Goal: Task Accomplishment & Management: Manage account settings

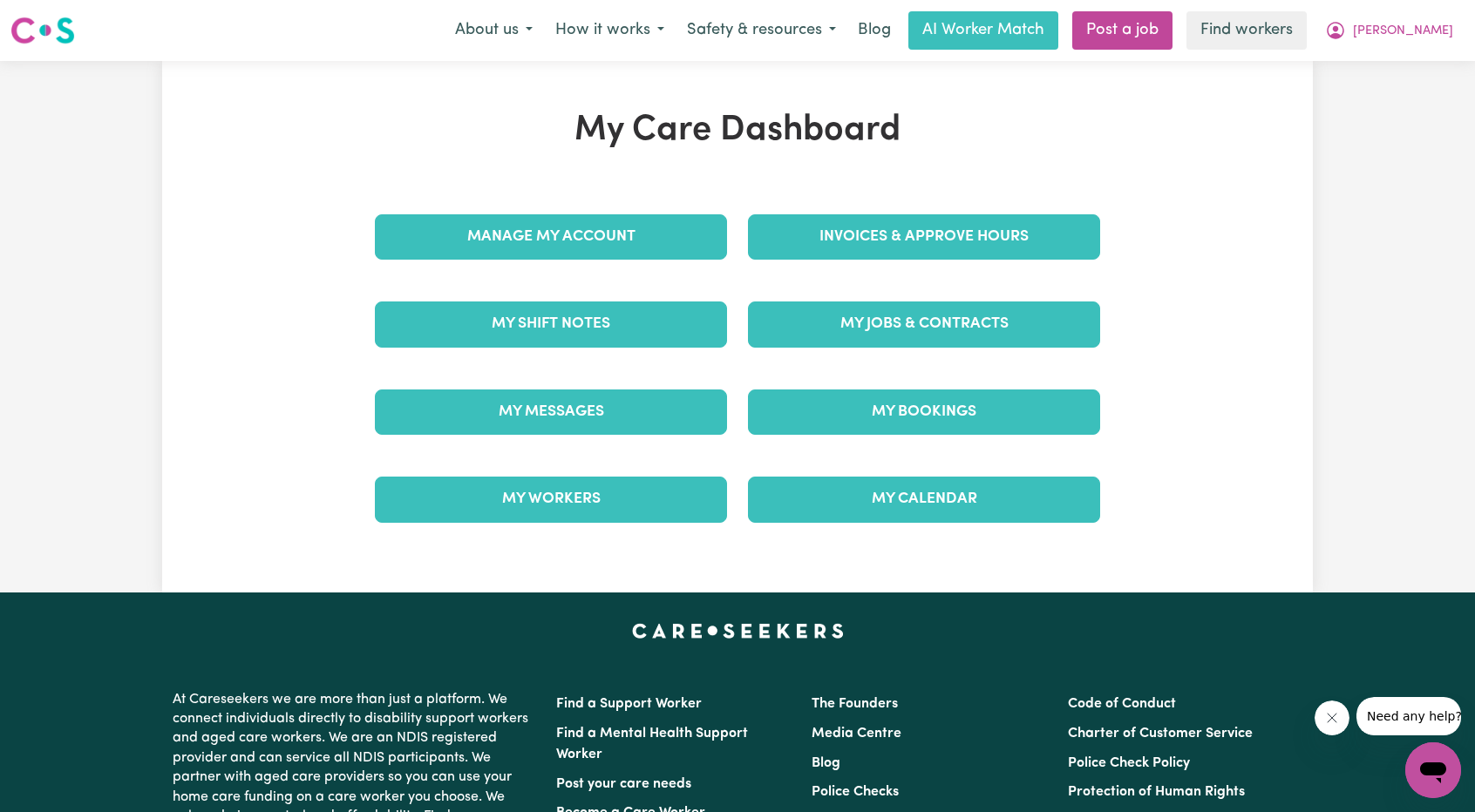
click at [821, 264] on div "Invoices & Approve Hours" at bounding box center [924, 237] width 373 height 87
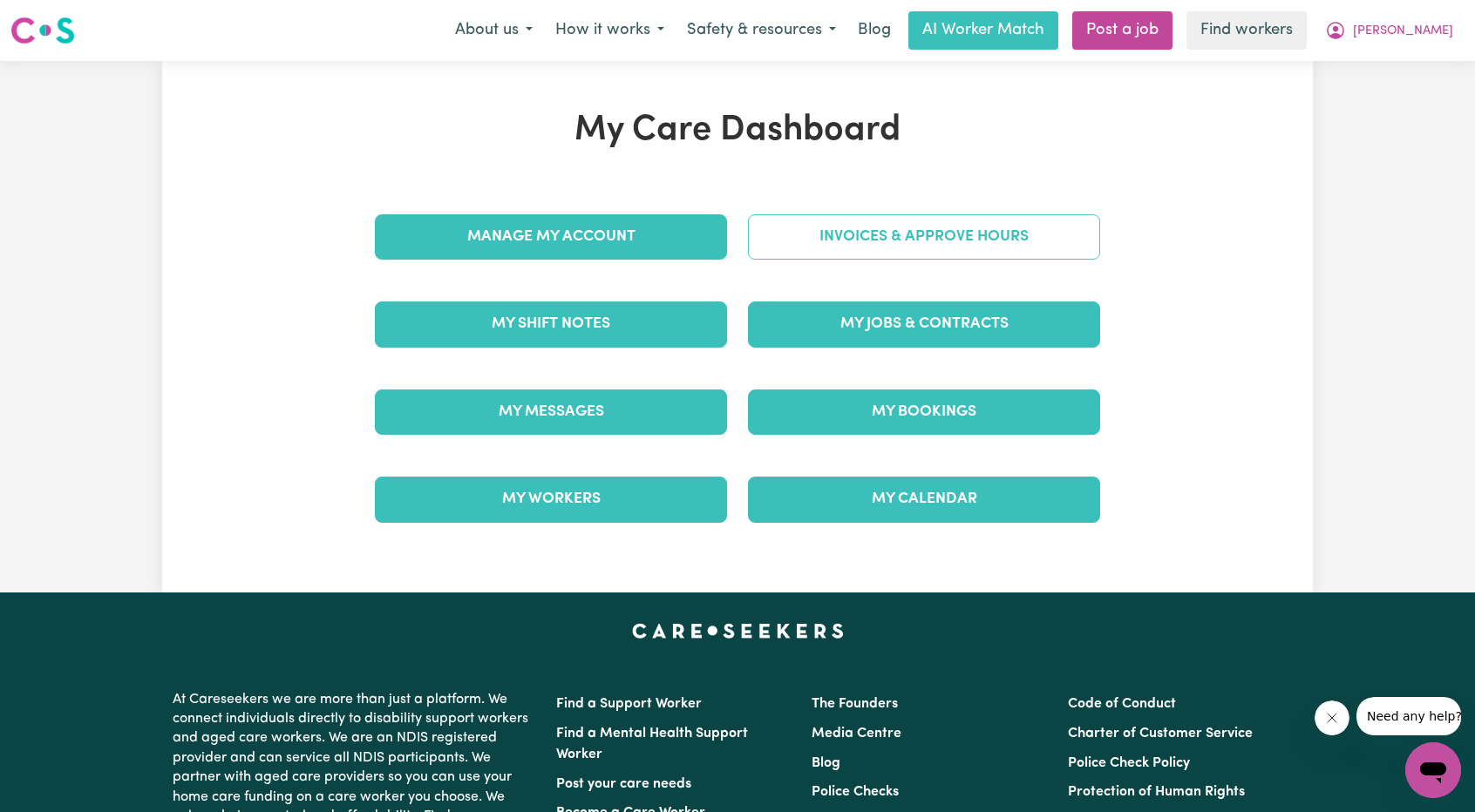
click at [837, 243] on link "Invoices & Approve Hours" at bounding box center [923, 237] width 352 height 45
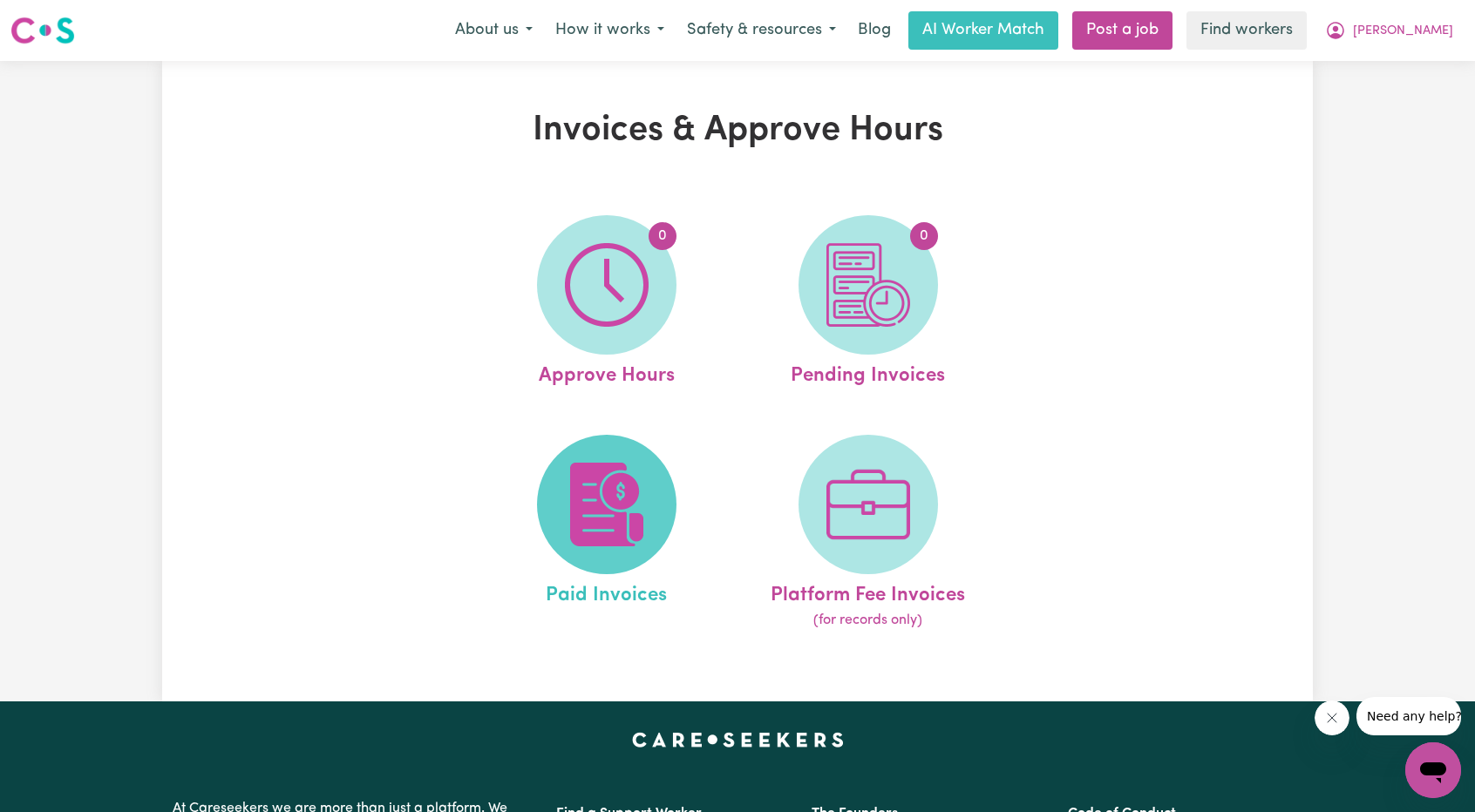
click at [569, 499] on img at bounding box center [606, 505] width 84 height 84
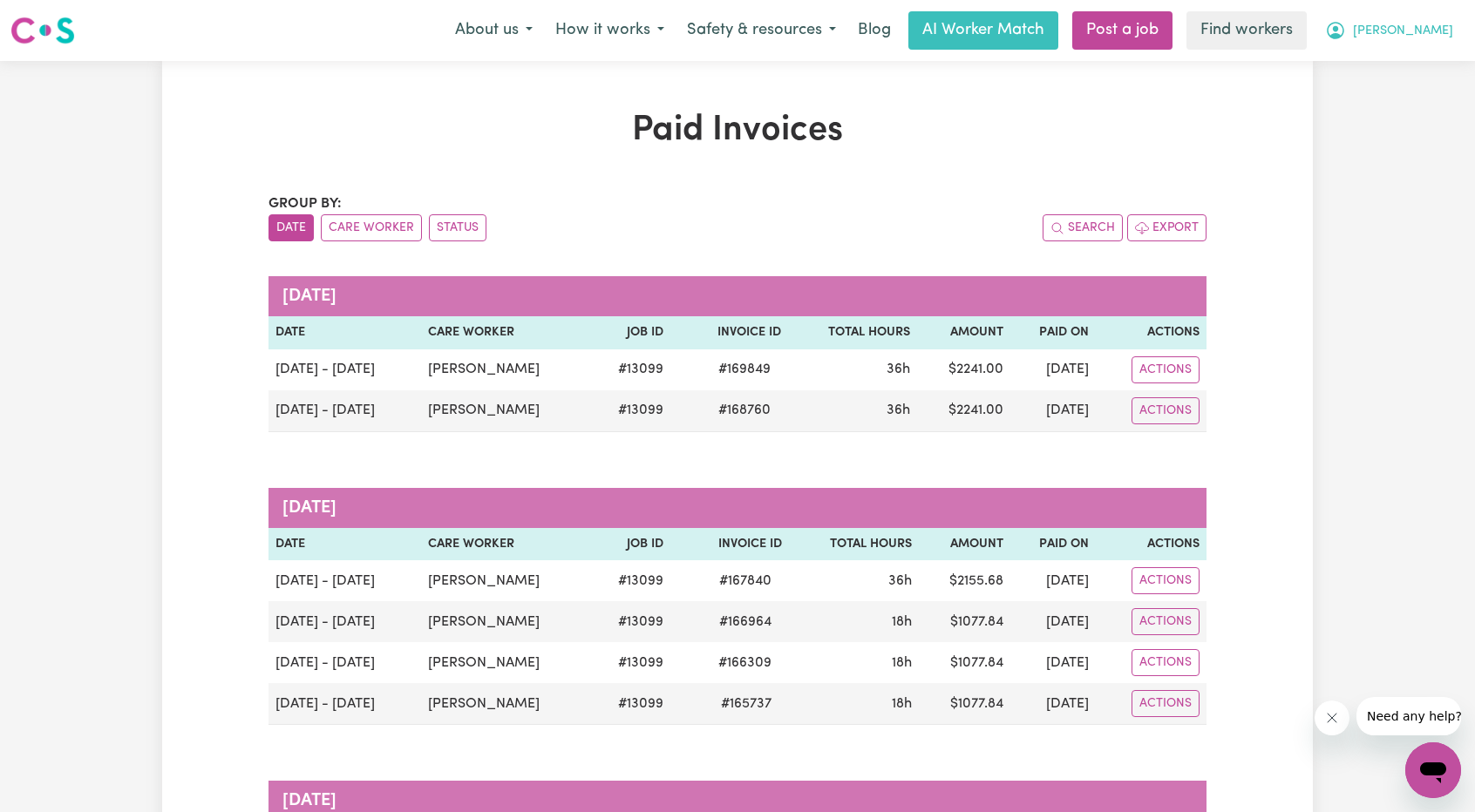
click at [1409, 24] on span "[PERSON_NAME]" at bounding box center [1403, 31] width 100 height 19
click at [1372, 90] on link "Logout" at bounding box center [1395, 100] width 138 height 33
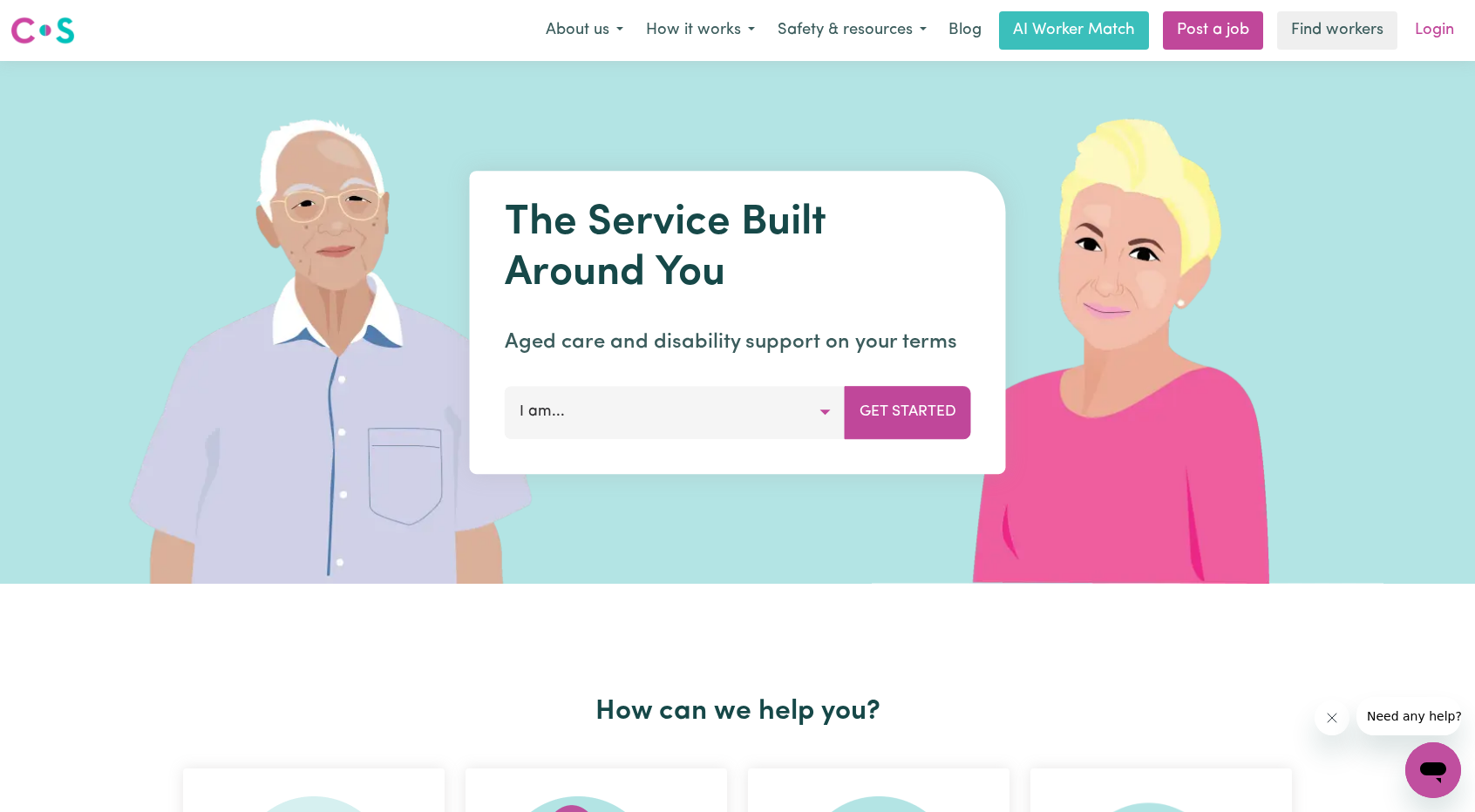
click at [1428, 41] on link "Login" at bounding box center [1434, 30] width 60 height 39
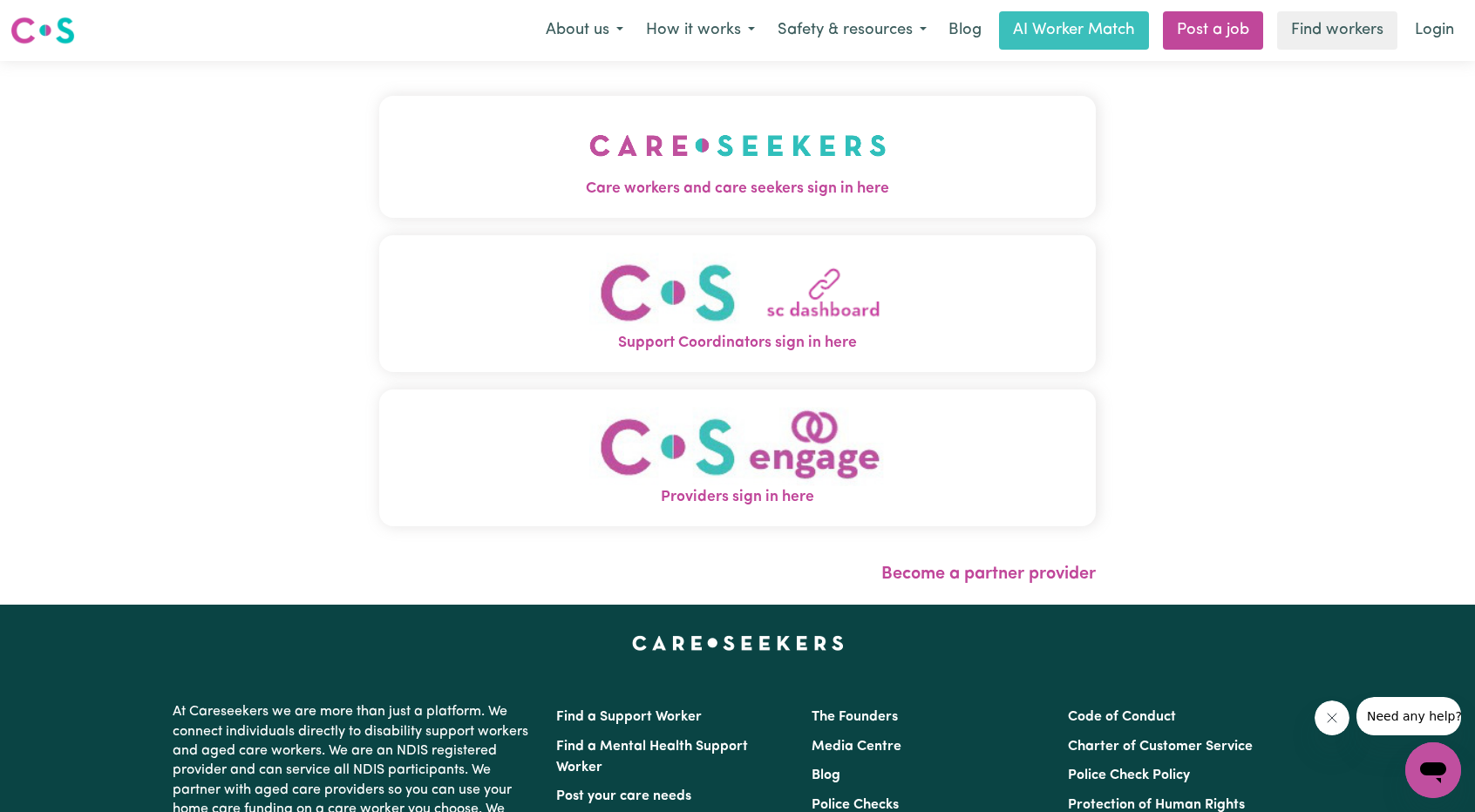
click at [589, 130] on img "Care workers and care seekers sign in here" at bounding box center [738, 145] width 297 height 64
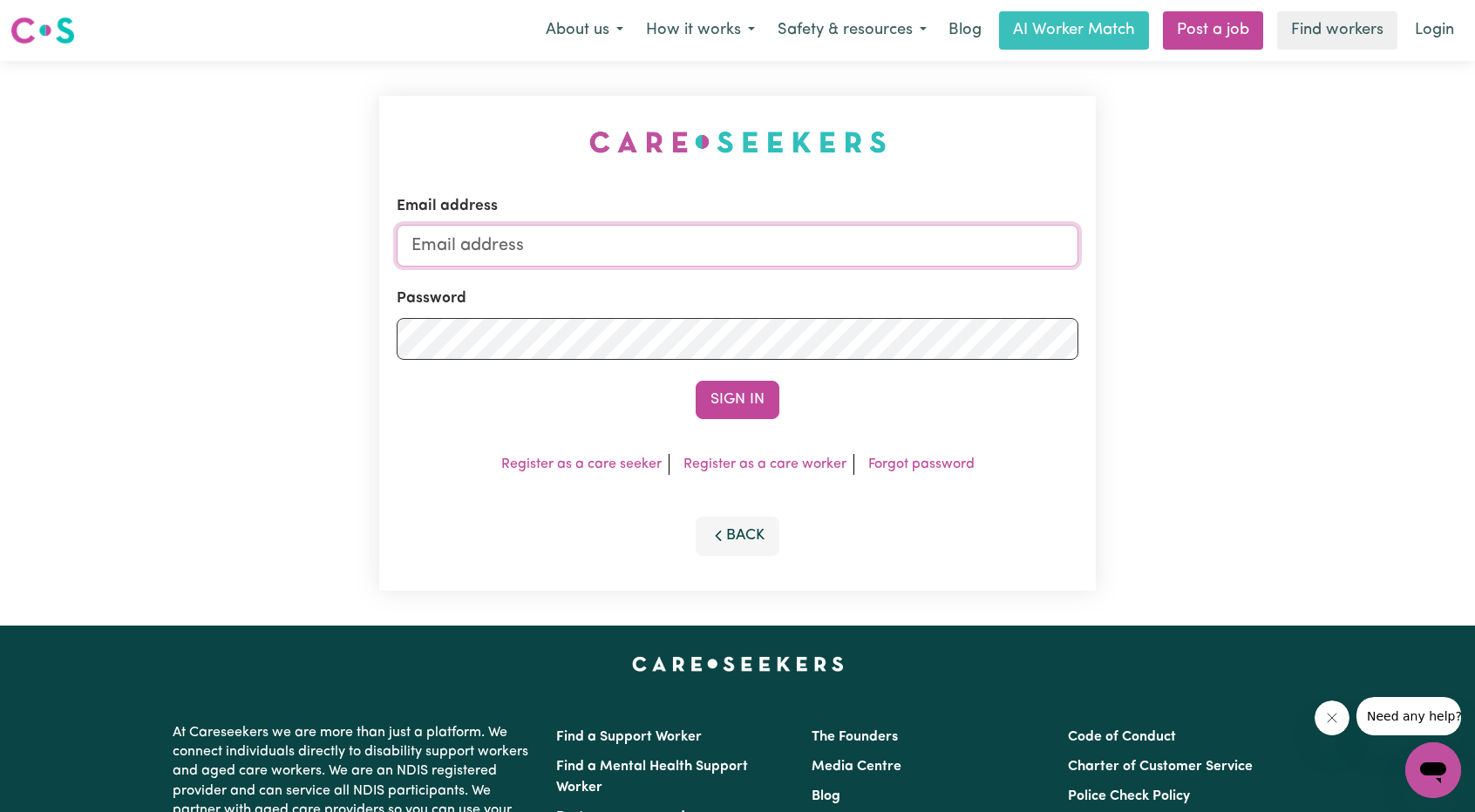
click at [703, 241] on input "Email address" at bounding box center [738, 245] width 682 height 41
drag, startPoint x: 504, startPoint y: 247, endPoint x: 938, endPoint y: 311, distance: 438.7
click at [924, 308] on form "Email address [EMAIL_ADDRESS][PERSON_NAME][DOMAIN_NAME] Password Sign In" at bounding box center [738, 307] width 682 height 224
type input "[EMAIL_ADDRESS][DOMAIN_NAME]"
click at [768, 396] on button "Sign In" at bounding box center [738, 400] width 84 height 39
